Goal: Find specific page/section: Find specific page/section

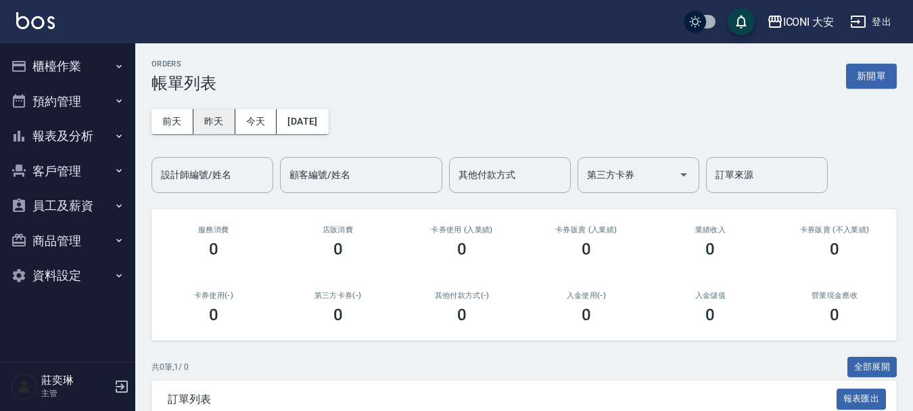
click at [208, 121] on button "昨天" at bounding box center [214, 121] width 42 height 25
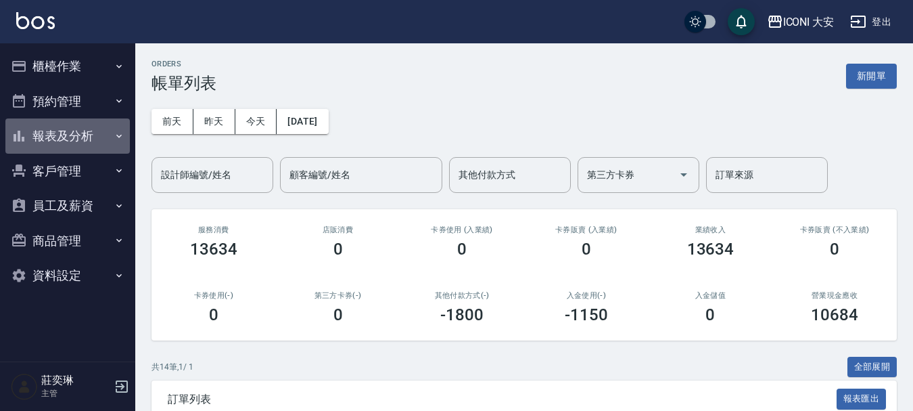
click at [67, 130] on button "報表及分析" at bounding box center [67, 135] width 124 height 35
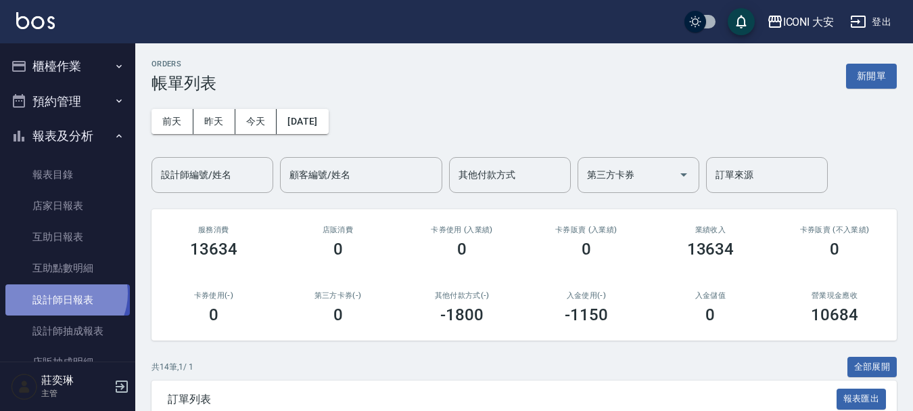
click at [63, 293] on link "設計師日報表" at bounding box center [67, 299] width 124 height 31
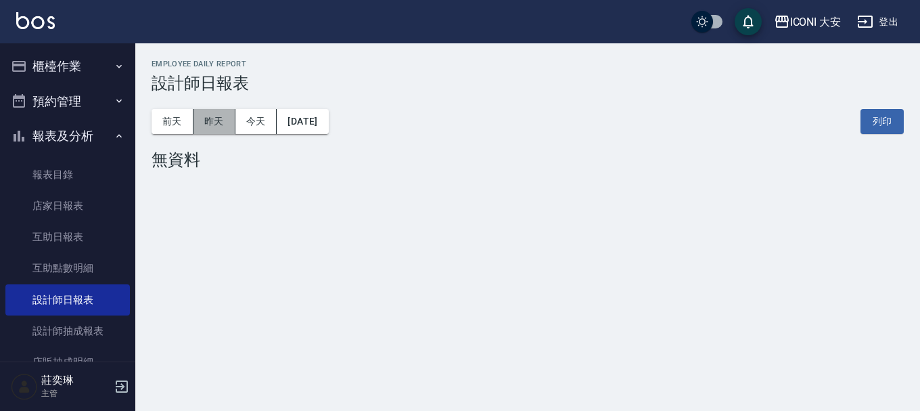
click at [199, 122] on button "昨天" at bounding box center [214, 121] width 42 height 25
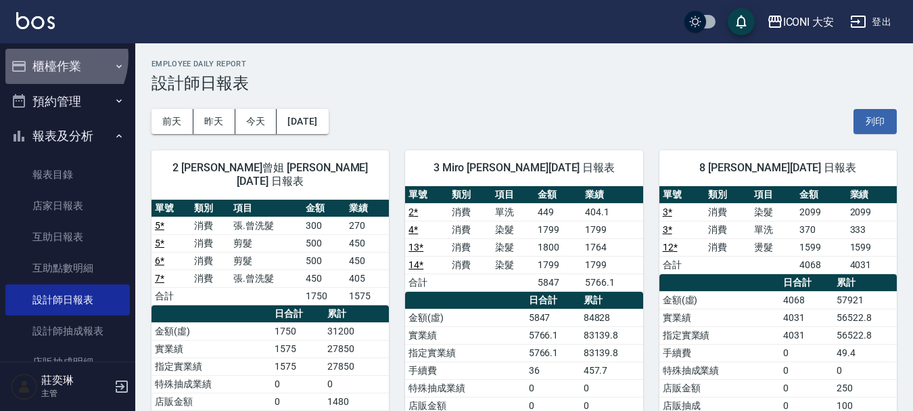
click at [49, 57] on button "櫃檯作業" at bounding box center [67, 66] width 124 height 35
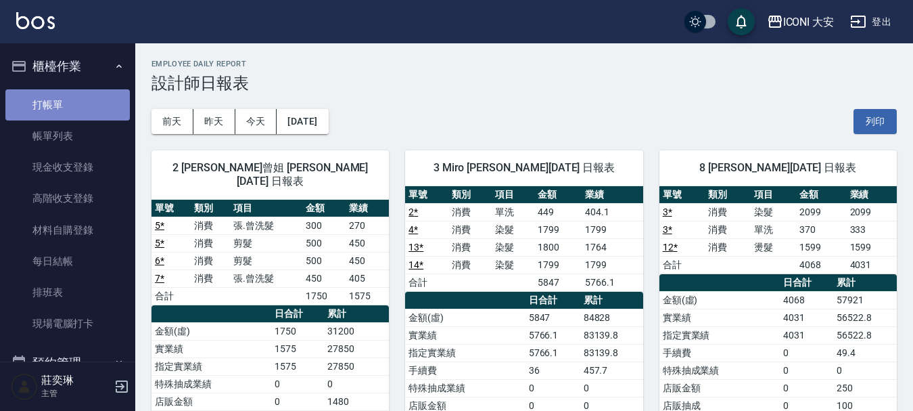
click at [72, 106] on link "打帳單" at bounding box center [67, 104] width 124 height 31
